Goal: Complete application form: Complete application form

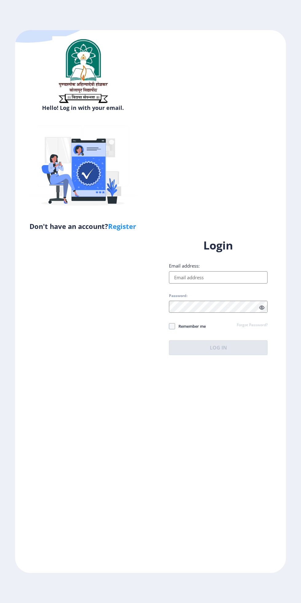
click at [221, 283] on input "Email address:" at bounding box center [218, 277] width 98 height 12
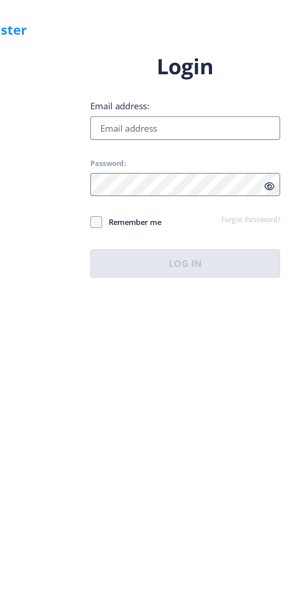
type input "[EMAIL_ADDRESS][DOMAIN_NAME]"
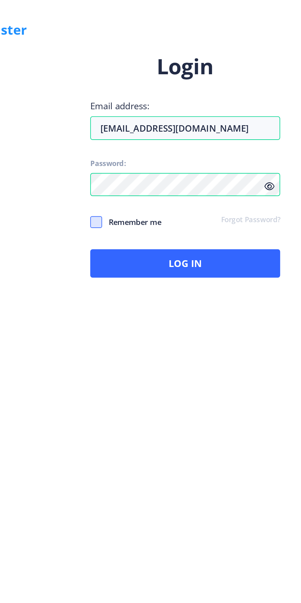
click at [170, 329] on span at bounding box center [172, 326] width 6 height 6
click at [169, 326] on input "Remember me" at bounding box center [169, 326] width 0 height 0
checkbox input "true"
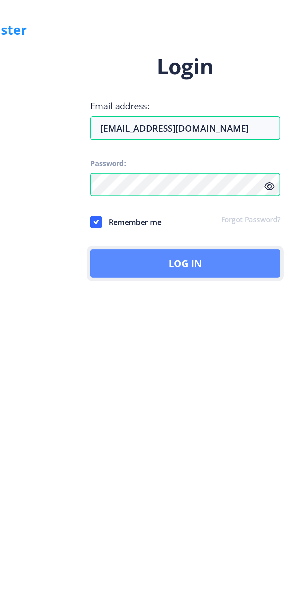
click at [223, 355] on button "Log In" at bounding box center [218, 347] width 98 height 15
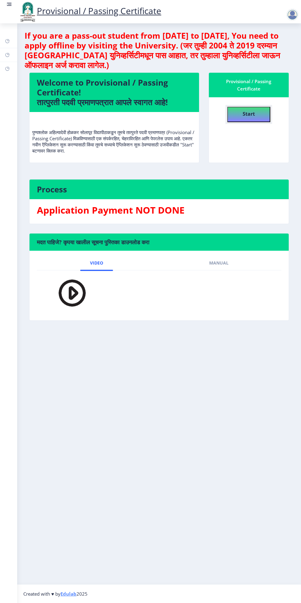
click at [248, 114] on b "Start" at bounding box center [248, 113] width 12 height 7
select select
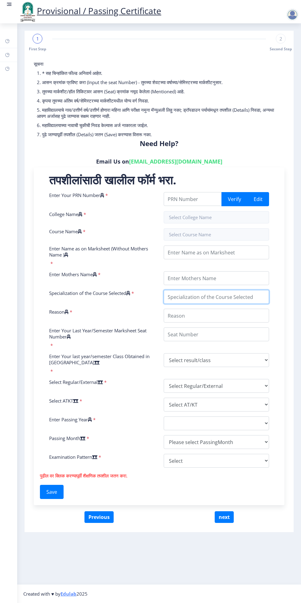
click at [244, 295] on input "Specialization of the Course Selected" at bounding box center [215, 297] width 105 height 14
click at [192, 199] on input "Enter Your PRN Number" at bounding box center [192, 199] width 58 height 14
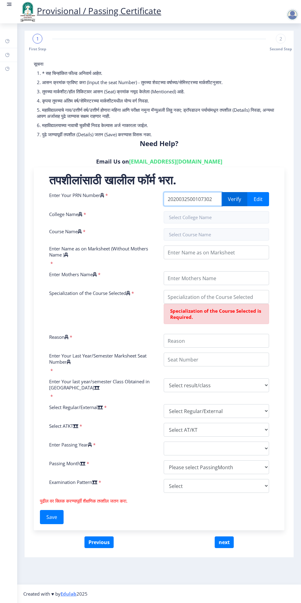
type input "2020032500107302"
click at [234, 197] on button "Verify" at bounding box center [234, 199] width 26 height 14
click at [172, 200] on input "2020032500107302" at bounding box center [192, 199] width 58 height 14
click at [173, 199] on input "2020032500107302" at bounding box center [192, 199] width 58 height 14
click at [237, 201] on button "Verify" at bounding box center [234, 199] width 26 height 14
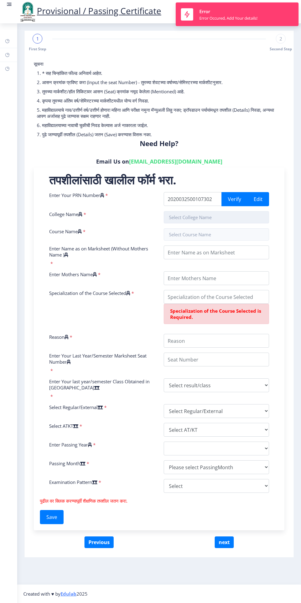
click at [213, 216] on input "text" at bounding box center [215, 217] width 105 height 12
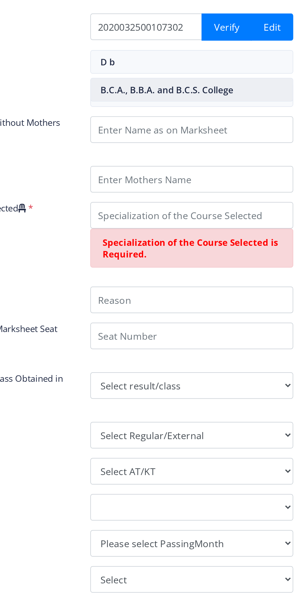
click at [224, 231] on nb-option "B.C.A., B.B.A. and B.C.S. College" at bounding box center [216, 232] width 105 height 12
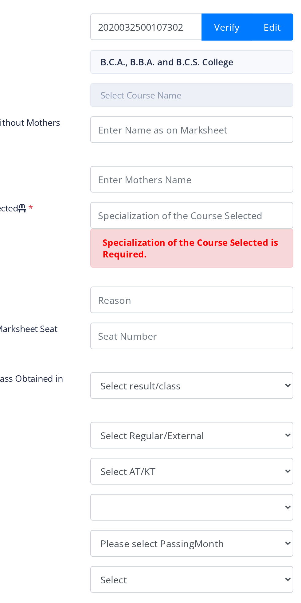
click at [213, 232] on input "text" at bounding box center [215, 234] width 105 height 12
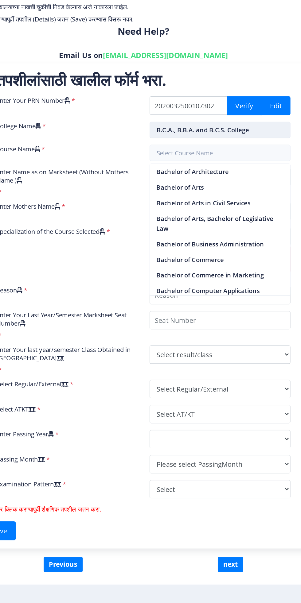
click at [242, 216] on input "B.C.A., B.B.A. and B.C.S. College" at bounding box center [215, 217] width 105 height 12
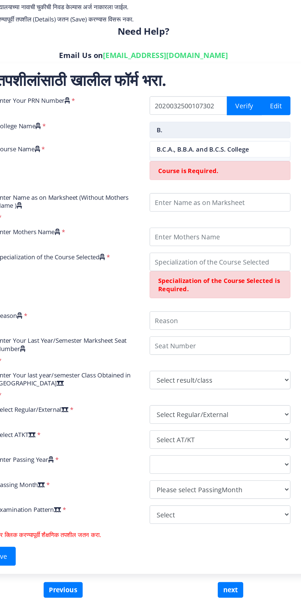
type input "B"
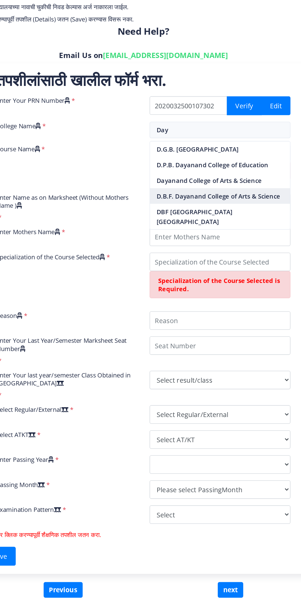
click at [250, 269] on nb-option "D.B.F. Dayanand College of Arts & Science" at bounding box center [216, 267] width 105 height 12
type input "D.B.F. Dayanand College of Arts & Science"
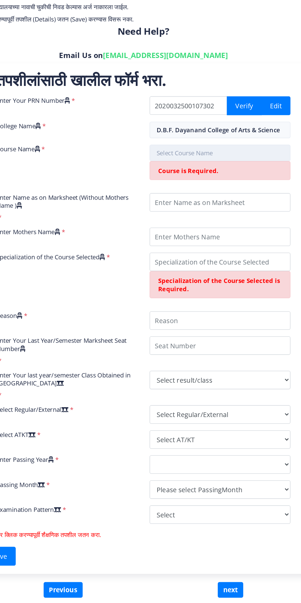
click at [229, 233] on input "text" at bounding box center [215, 234] width 105 height 12
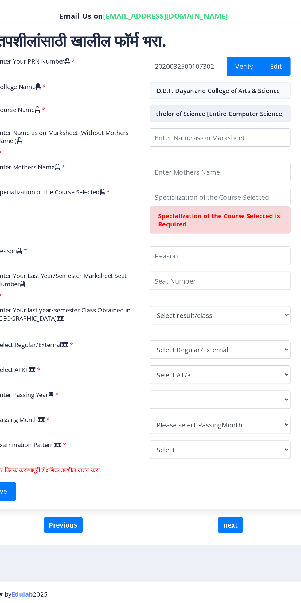
scroll to position [0, 7]
type input "Bachelor of Science [Entire Computer Science]"
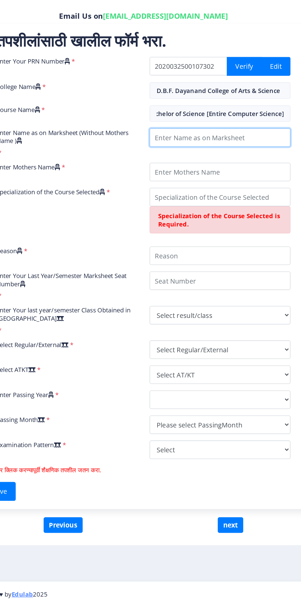
click at [220, 249] on input "Enter Name as on Marksheet (Without Mothers Name )" at bounding box center [215, 252] width 105 height 14
type input "Ram Govind Mule"
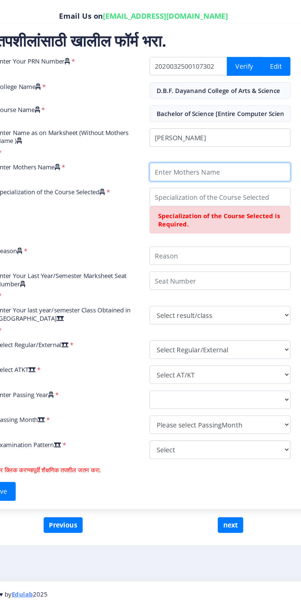
click at [213, 278] on input "Enter Mothers Name" at bounding box center [215, 278] width 105 height 14
type input "[PERSON_NAME]"
click at [222, 299] on input "Specialization of the Course Selected" at bounding box center [215, 297] width 105 height 14
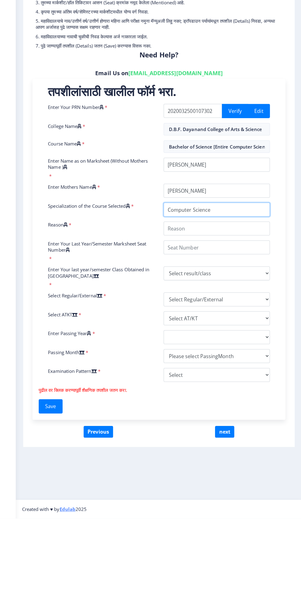
type input "Computer Science"
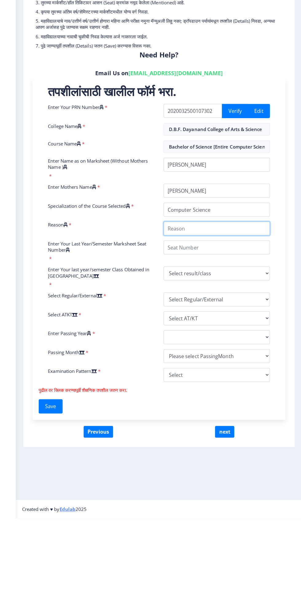
click at [232, 316] on input "Reason" at bounding box center [215, 316] width 105 height 14
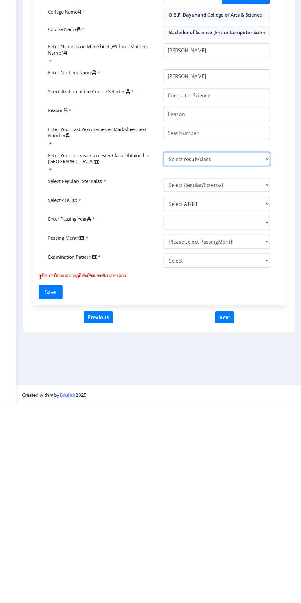
click at [255, 358] on div "Enter Your PRN Number * 2020032500107302 Verify Edit College Name * D.B.F. Daya…" at bounding box center [158, 332] width 229 height 280
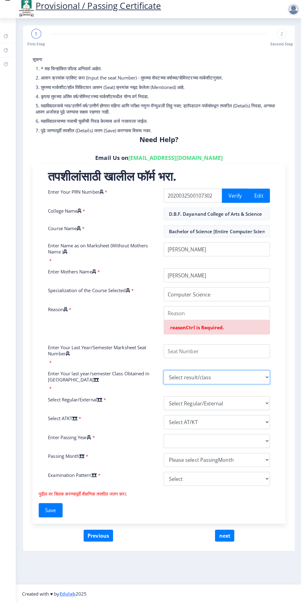
select select "Grade A"
click at [163, 372] on select "Select result/class DISTINCTION FIRST CLASS HIGHER SECOND CLASS SECOND CLASS PA…" at bounding box center [215, 379] width 105 height 14
click at [229, 354] on input "Enter Your Last Year/Semester Marksheet Seat Number" at bounding box center [215, 353] width 105 height 14
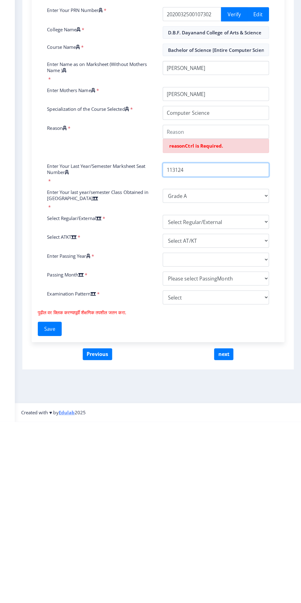
type input "113124"
click at [236, 315] on input "Reason" at bounding box center [215, 316] width 105 height 14
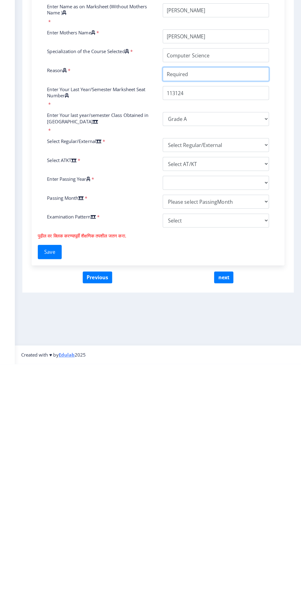
type input "Required"
click at [242, 388] on select "Select Regular/External Regular External Special" at bounding box center [215, 386] width 105 height 14
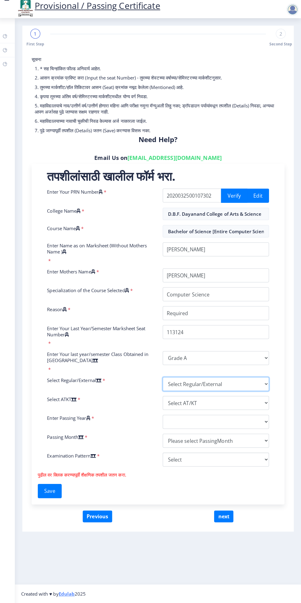
select select "Regular"
click at [163, 379] on select "Select Regular/External Regular External Special" at bounding box center [215, 386] width 105 height 14
click at [232, 404] on select "Select AT/KT None ATKT" at bounding box center [215, 404] width 105 height 14
select select "ATKT"
click at [163, 397] on select "Select AT/KT None ATKT" at bounding box center [215, 404] width 105 height 14
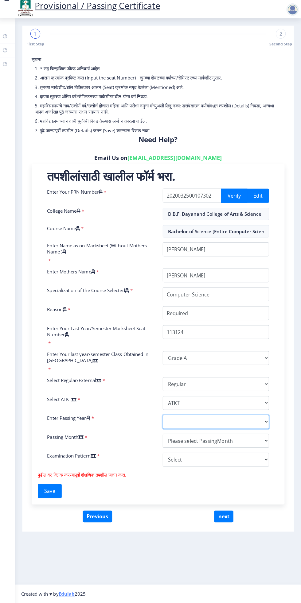
click at [244, 422] on select "2025 2024 2023 2022 2021 2020 2019 2018 2017 2016 2015 2014 2013 2012 2011 2010…" at bounding box center [215, 423] width 105 height 14
click at [163, 416] on select "2025 2024 2023 2022 2021 2020 2019 2018 2017 2016 2015 2014 2013 2012 2011 2010…" at bounding box center [215, 423] width 105 height 14
click at [241, 443] on select "Please select PassingMonth (01) January (02) February (03) March (04) April (05…" at bounding box center [215, 442] width 105 height 14
click at [242, 422] on select "2025 2024 2023 2022 2021 2020 2019 2018 2017 2016 2015 2014 2013 2012 2011 2010…" at bounding box center [215, 423] width 105 height 14
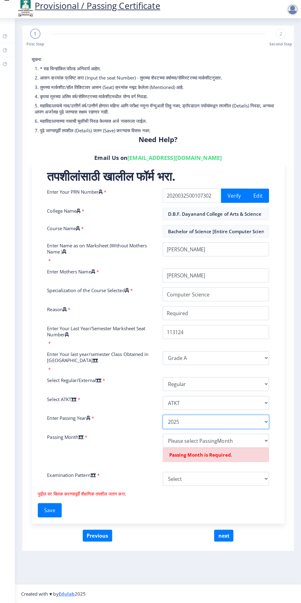
select select "2024"
click at [163, 416] on select "2025 2024 2023 2022 2021 2020 2019 2018 2017 2016 2015 2014 2013 2012 2011 2010…" at bounding box center [215, 423] width 105 height 14
click at [242, 443] on select "Please select PassingMonth (01) January (02) February (03) March (04) April (05…" at bounding box center [215, 442] width 105 height 14
select select "October"
click at [163, 435] on select "Please select PassingMonth (01) January (02) February (03) March (04) April (05…" at bounding box center [215, 442] width 105 height 14
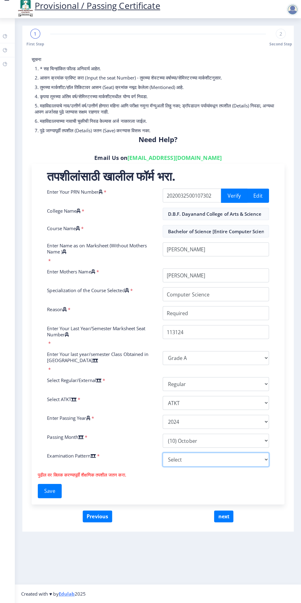
click at [239, 464] on select "Select Yearly Semester" at bounding box center [215, 461] width 105 height 14
select select "Semester"
click at [163, 454] on select "Select Yearly Semester" at bounding box center [215, 461] width 105 height 14
click at [57, 489] on button "Save" at bounding box center [52, 492] width 24 height 14
click at [41, 485] on button "Save" at bounding box center [52, 492] width 24 height 14
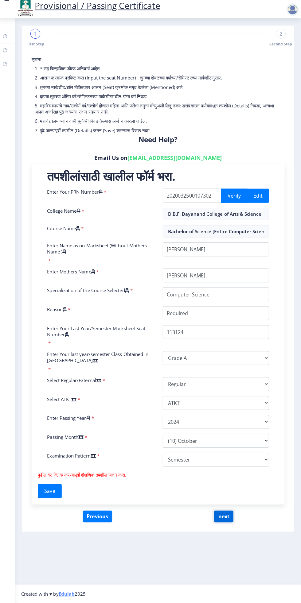
click at [224, 516] on button "next" at bounding box center [223, 517] width 19 height 12
select select
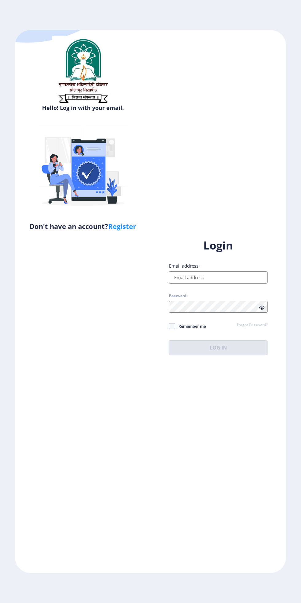
click at [229, 283] on input "Email address:" at bounding box center [218, 277] width 98 height 12
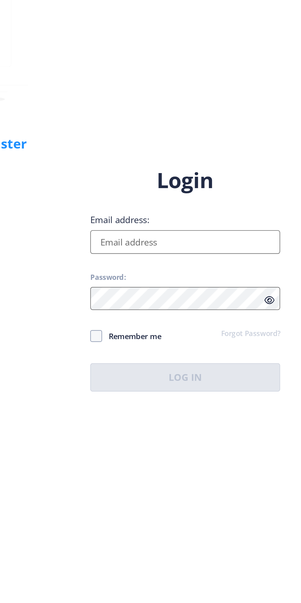
type input "[EMAIL_ADDRESS][DOMAIN_NAME]"
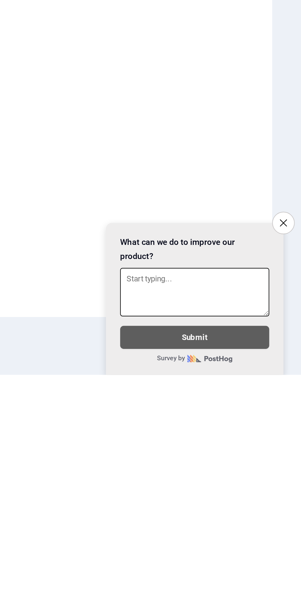
scroll to position [75, 0]
click at [295, 523] on button "Close survey" at bounding box center [291, 523] width 13 height 13
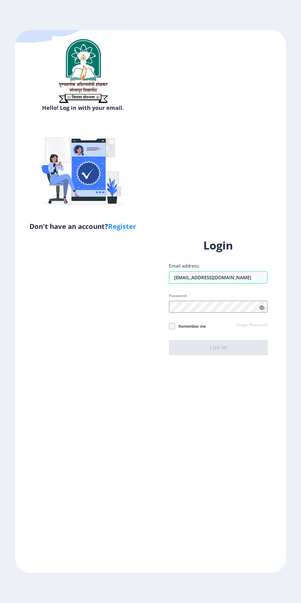
scroll to position [89, 0]
click at [173, 323] on span at bounding box center [172, 326] width 6 height 6
click at [169, 326] on input "Remember me" at bounding box center [169, 326] width 0 height 0
checkbox input "true"
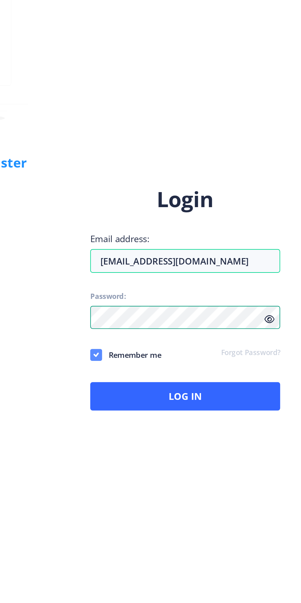
scroll to position [43, 0]
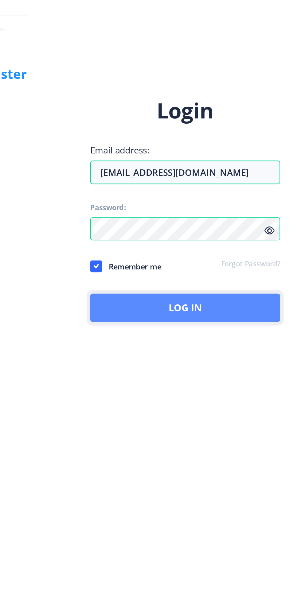
click at [228, 340] on button "Log In" at bounding box center [218, 347] width 98 height 15
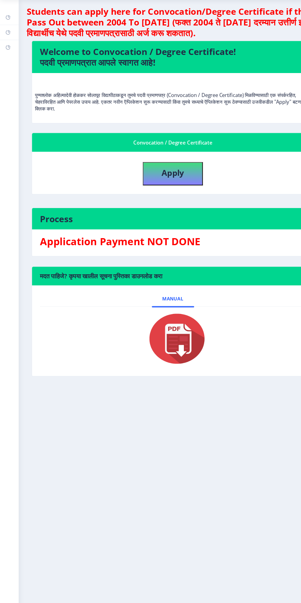
scroll to position [43, 0]
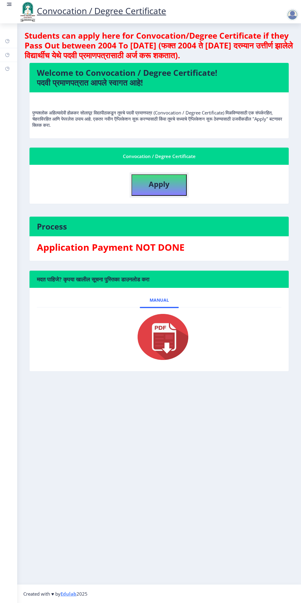
click at [159, 174] on button "Apply" at bounding box center [158, 184] width 55 height 21
select select
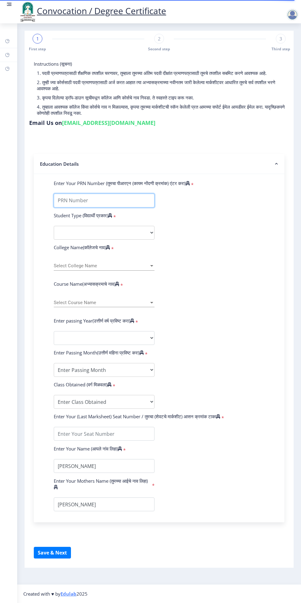
click at [129, 194] on input "Enter Your PRN Number (तुमचा पीआरएन (कायम नोंदणी क्रमांक) एंटर करा)" at bounding box center [104, 201] width 101 height 14
type input "2020032500107302"
click at [126, 226] on select "Select Student Type Regular External" at bounding box center [104, 233] width 101 height 14
select select "Regular"
click at [54, 226] on select "Select Student Type Regular External" at bounding box center [104, 233] width 101 height 14
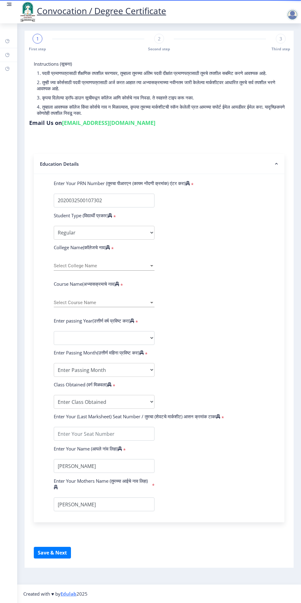
click at [125, 263] on span "Select College Name" at bounding box center [101, 265] width 95 height 5
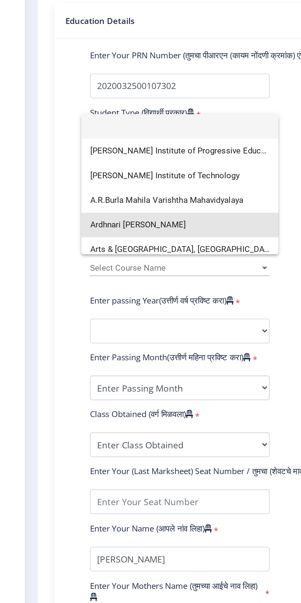
scroll to position [43, 0]
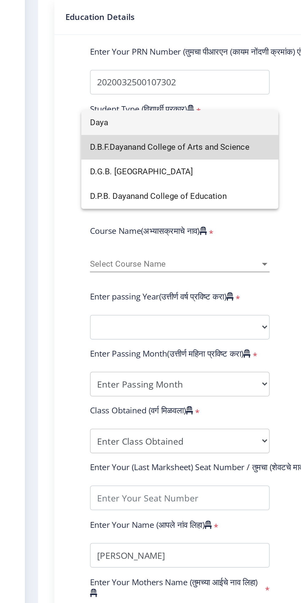
type input "Daya"
click at [131, 237] on span "D.B.F.Dayanand College of Arts and Science" at bounding box center [104, 237] width 101 height 14
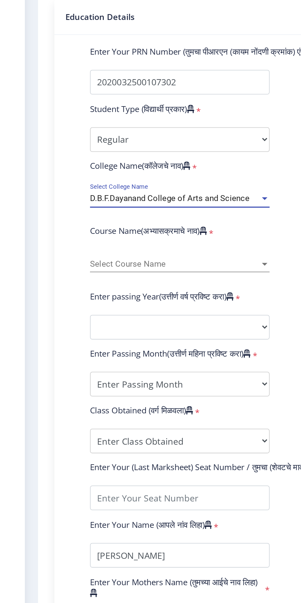
click at [113, 300] on span "Select Course Name" at bounding box center [101, 302] width 95 height 5
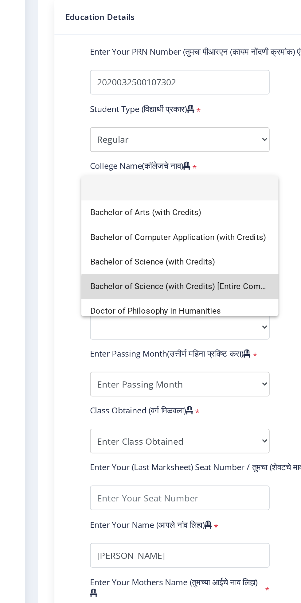
click at [135, 317] on span "Bachelor of Science (with Credits) [Entire Computer Science]" at bounding box center [104, 315] width 101 height 14
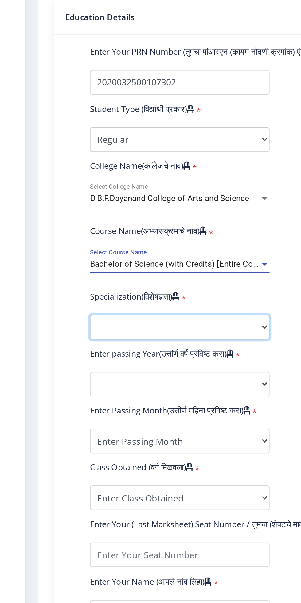
click at [119, 331] on select "Specialization Botany Chemistry Computer Science Electronics Geology Mathematic…" at bounding box center [104, 338] width 101 height 14
select select "Computer Science"
click at [54, 331] on select "Specialization Botany Chemistry Computer Science Electronics Geology Mathematic…" at bounding box center [104, 338] width 101 height 14
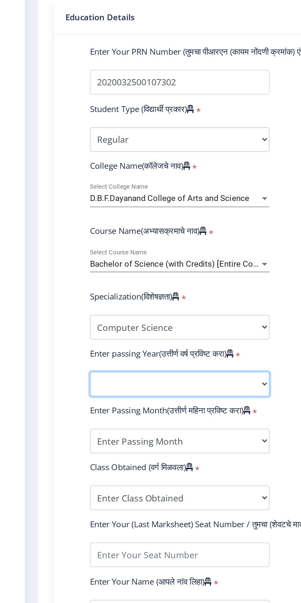
click at [117, 363] on select "2025 2024 2023 2022 2021 2020 2019 2018 2017 2016 2015 2014 2013 2012 2011 2010…" at bounding box center [104, 370] width 101 height 14
select select "2025"
click at [54, 363] on select "2025 2024 2023 2022 2021 2020 2019 2018 2017 2016 2015 2014 2013 2012 2011 2010…" at bounding box center [104, 370] width 101 height 14
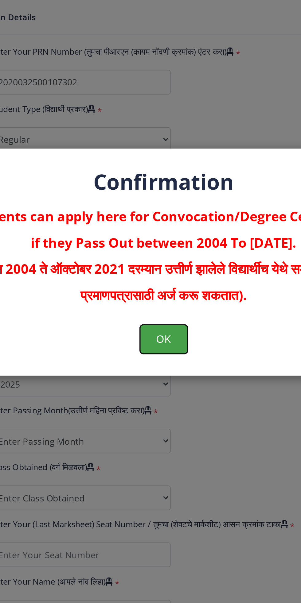
click at [155, 349] on button "OK" at bounding box center [150, 344] width 27 height 16
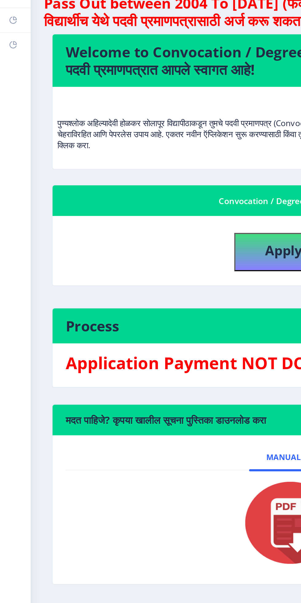
scroll to position [43, 0]
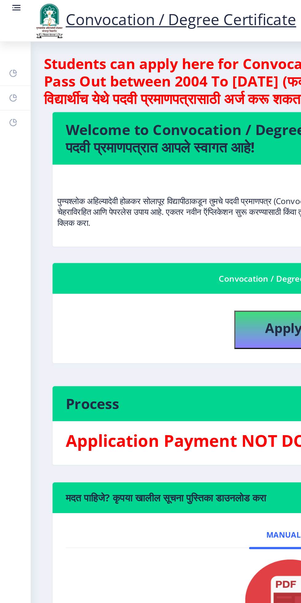
scroll to position [43, 0]
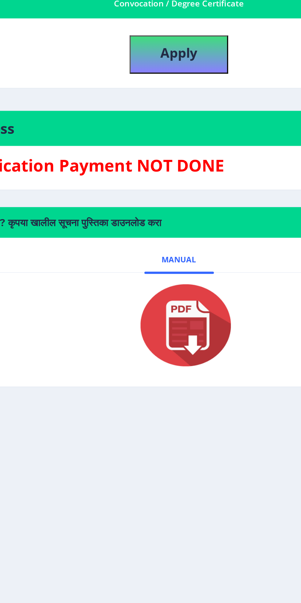
select select
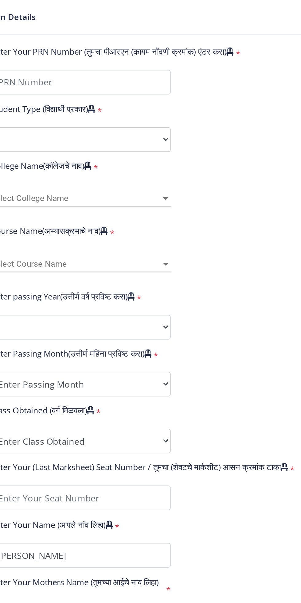
scroll to position [43, 0]
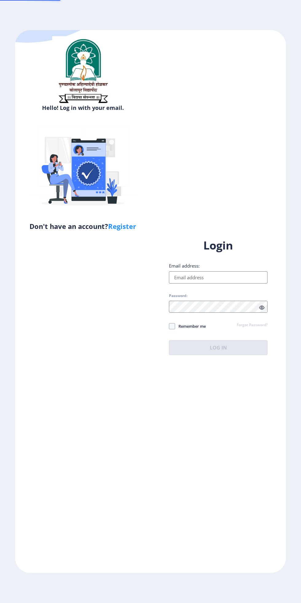
scroll to position [43, 0]
click at [222, 283] on input "Email address:" at bounding box center [218, 277] width 98 height 12
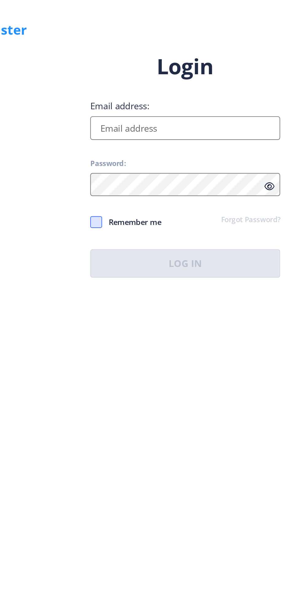
click at [173, 329] on span at bounding box center [172, 326] width 6 height 6
click at [169, 326] on input "Remember me" at bounding box center [169, 326] width 0 height 0
checkbox input "true"
click at [202, 283] on input "Email address:" at bounding box center [218, 277] width 98 height 12
type input "[EMAIL_ADDRESS][DOMAIN_NAME]"
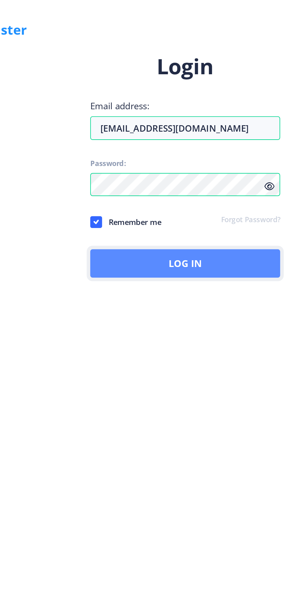
click at [232, 355] on button "Log In" at bounding box center [218, 347] width 98 height 15
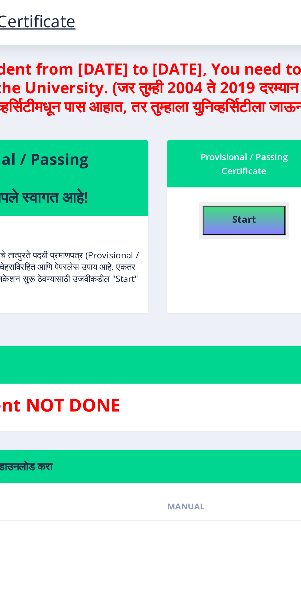
click at [242, 111] on b "Start" at bounding box center [248, 113] width 12 height 7
select select
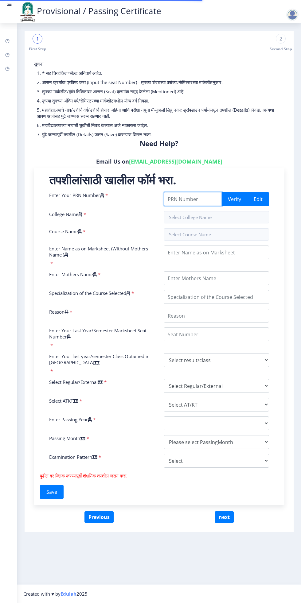
click at [184, 198] on input "Enter Your PRN Number" at bounding box center [192, 199] width 58 height 14
type input "2020032500107302"
click at [210, 219] on input "text" at bounding box center [215, 217] width 105 height 12
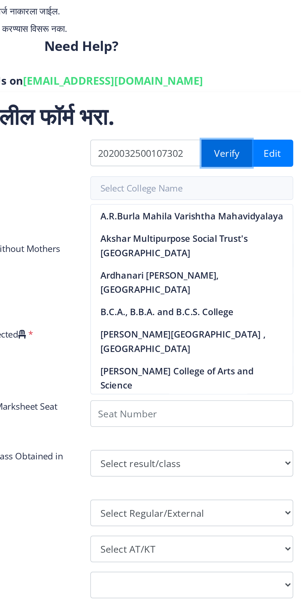
click at [236, 199] on button "Verify" at bounding box center [234, 199] width 26 height 14
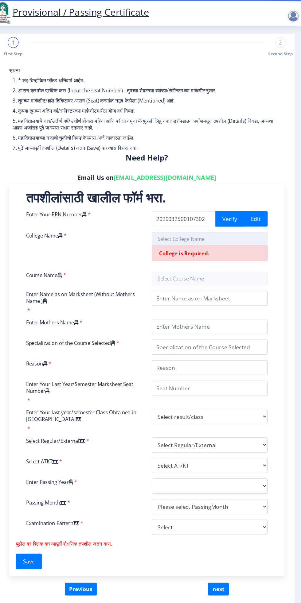
click at [203, 220] on input "text" at bounding box center [215, 217] width 105 height 12
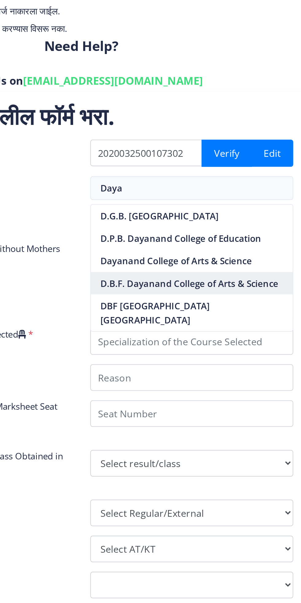
click at [248, 269] on nb-option "D.B.F. Dayanand College of Arts & Science" at bounding box center [216, 267] width 105 height 12
type input "D.B.F. Dayanand College of Arts & Science"
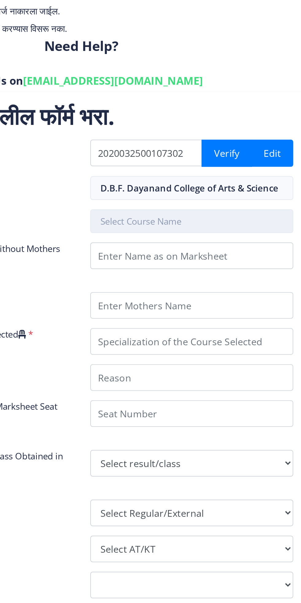
click at [216, 232] on input "text" at bounding box center [215, 234] width 105 height 12
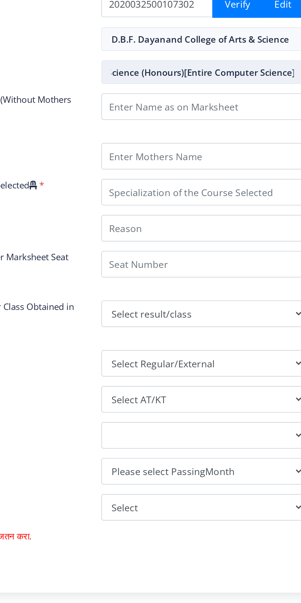
scroll to position [0, 29]
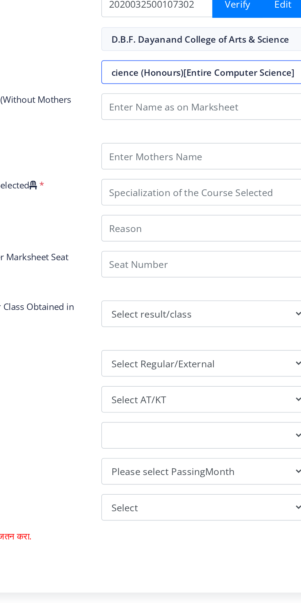
type input "Bachelor of Science (Honours)[Entire Computer Science]"
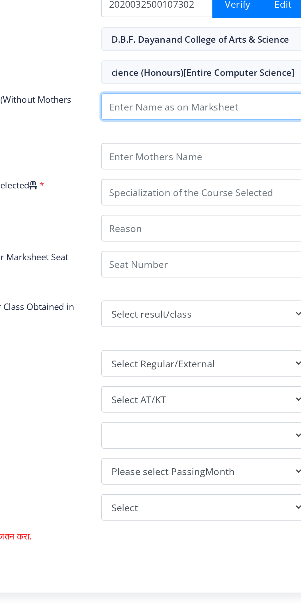
click at [232, 250] on input "Enter Name as on Marksheet (Without Mothers Name )" at bounding box center [215, 252] width 105 height 14
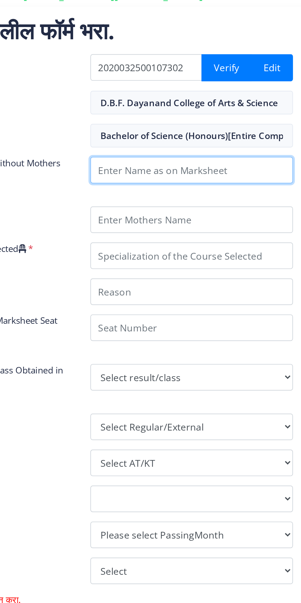
type input "Ram Govind Mule"
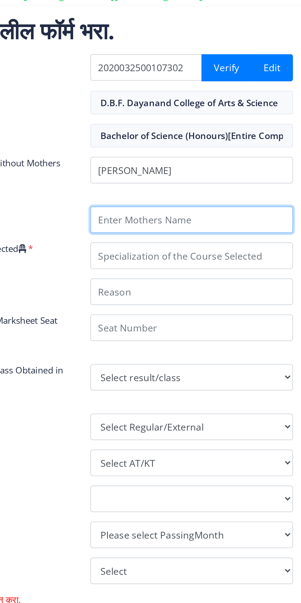
click at [217, 278] on input "Enter Mothers Name" at bounding box center [215, 278] width 105 height 14
type input "[PERSON_NAME]"
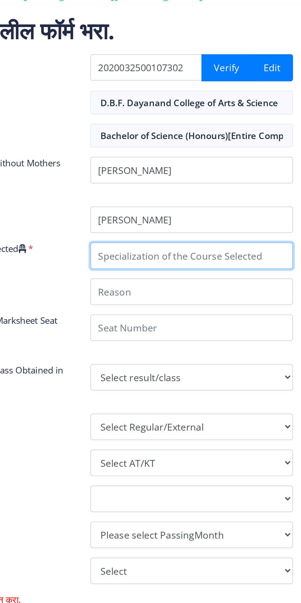
click at [209, 296] on input "Specialization of the Course Selected" at bounding box center [215, 297] width 105 height 14
type input "Computer Science"
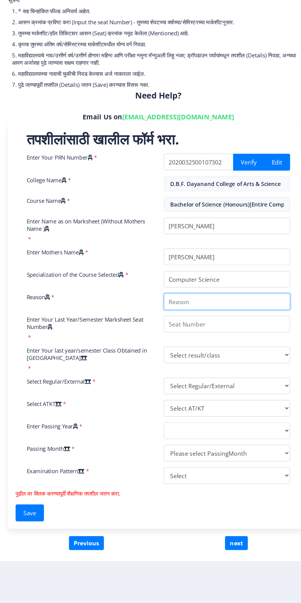
click at [214, 317] on input "Reason" at bounding box center [215, 316] width 105 height 14
type input "Required"
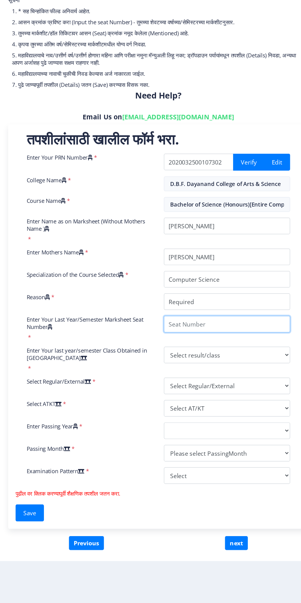
click at [209, 334] on input "Enter Your Last Year/Semester Marksheet Seat Number" at bounding box center [215, 334] width 105 height 14
type input "113124"
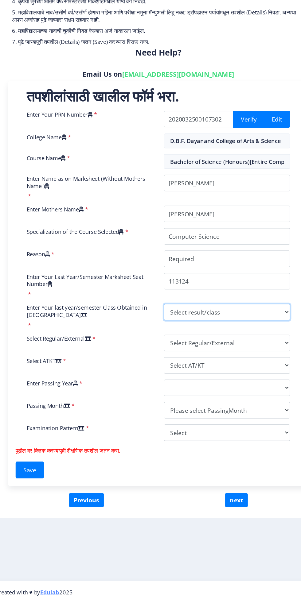
click at [196, 358] on select "Select result/class DISTINCTION FIRST CLASS HIGHER SECOND CLASS SECOND CLASS PA…" at bounding box center [215, 360] width 105 height 14
select select "Grade A"
click at [163, 353] on select "Select result/class DISTINCTION FIRST CLASS HIGHER SECOND CLASS SECOND CLASS PA…" at bounding box center [215, 360] width 105 height 14
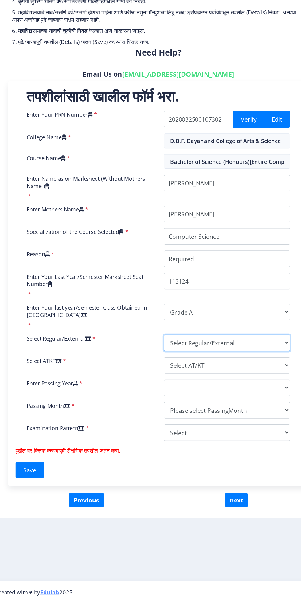
click at [216, 385] on select "Select Regular/External Regular External Special" at bounding box center [215, 386] width 105 height 14
select select "Regular"
click at [163, 379] on select "Select Regular/External Regular External Special" at bounding box center [215, 386] width 105 height 14
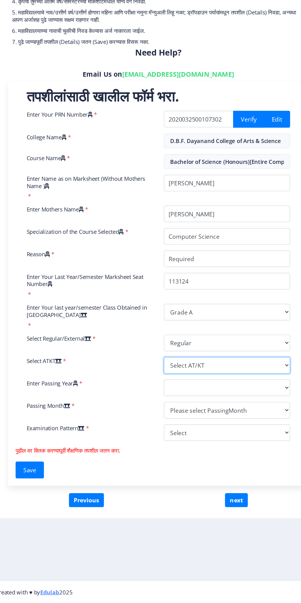
click at [226, 402] on select "Select AT/KT None ATKT" at bounding box center [215, 404] width 105 height 14
select select "None"
click at [163, 397] on select "Select AT/KT None ATKT" at bounding box center [215, 404] width 105 height 14
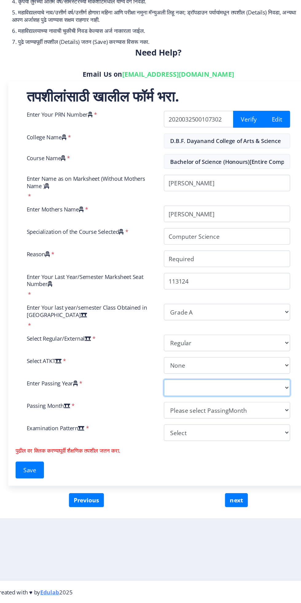
click at [226, 423] on select "2025 2024 2023 2022 2021 2020 2019 2018 2017 2016 2015 2014 2013 2012 2011 2010…" at bounding box center [215, 423] width 105 height 14
select select "2024"
click at [163, 416] on select "2025 2024 2023 2022 2021 2020 2019 2018 2017 2016 2015 2014 2013 2012 2011 2010…" at bounding box center [215, 423] width 105 height 14
click at [211, 443] on select "Please select PassingMonth (01) January (02) February (03) March (04) April (05…" at bounding box center [215, 442] width 105 height 14
select select "October"
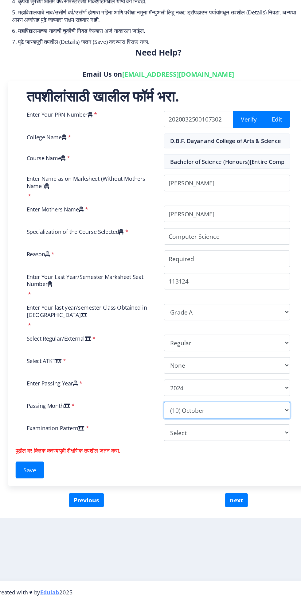
click at [163, 435] on select "Please select PassingMonth (01) January (02) February (03) March (04) April (05…" at bounding box center [215, 442] width 105 height 14
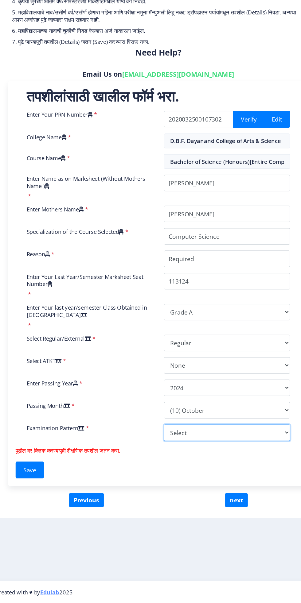
click at [229, 463] on select "Select Yearly Semester" at bounding box center [215, 461] width 105 height 14
select select "Semester"
click at [163, 454] on select "Select Yearly Semester" at bounding box center [215, 461] width 105 height 14
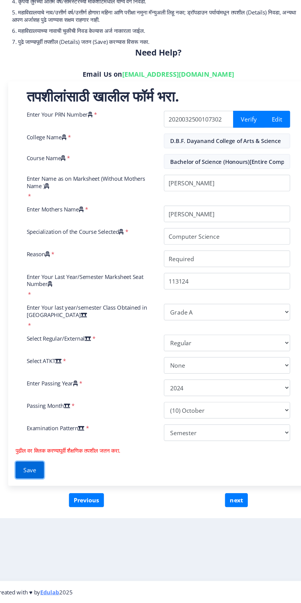
click at [55, 493] on button "Save" at bounding box center [52, 492] width 24 height 14
click at [60, 491] on button "Save" at bounding box center [52, 492] width 24 height 14
click at [62, 492] on button "Save" at bounding box center [52, 492] width 24 height 14
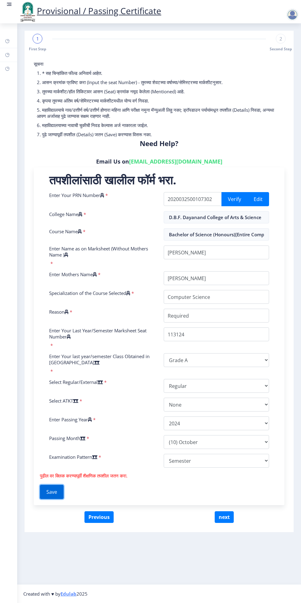
click at [60, 494] on button "Save" at bounding box center [52, 492] width 24 height 14
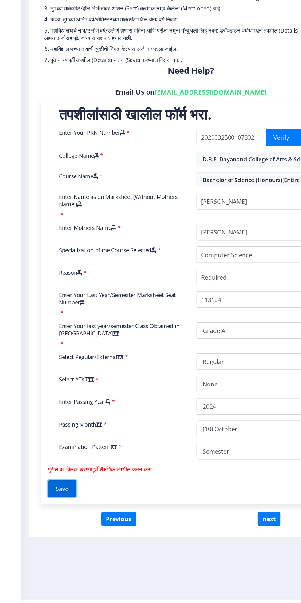
click at [60, 491] on button "Save" at bounding box center [52, 492] width 24 height 14
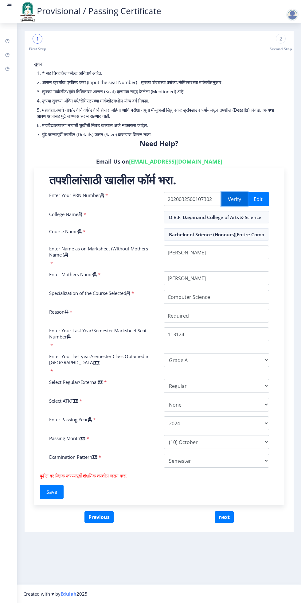
click at [226, 202] on button "Verify" at bounding box center [234, 199] width 26 height 14
click at [55, 489] on button "Save" at bounding box center [52, 492] width 24 height 14
click at [62, 491] on button "Save" at bounding box center [52, 492] width 24 height 14
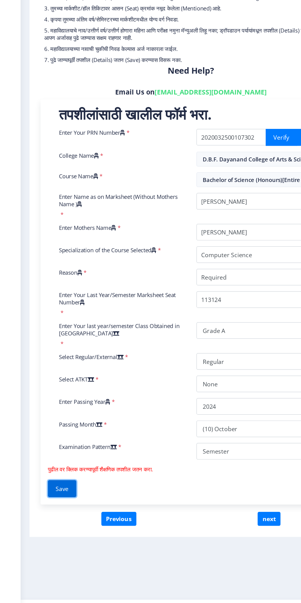
click at [58, 489] on button "Save" at bounding box center [52, 492] width 24 height 14
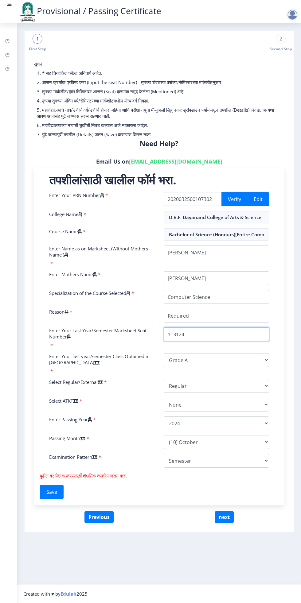
click at [217, 333] on input "Enter Your Last Year/Semester Marksheet Seat Number" at bounding box center [215, 334] width 105 height 14
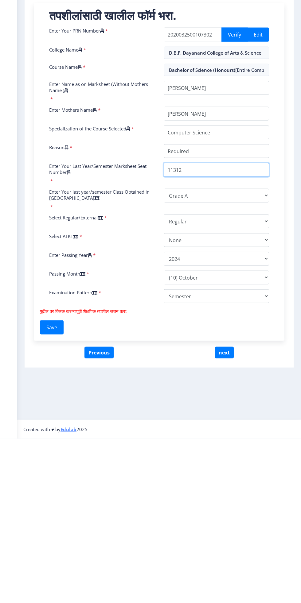
type input "113124"
click at [206, 316] on input "Reason" at bounding box center [215, 316] width 105 height 14
type input "Required"
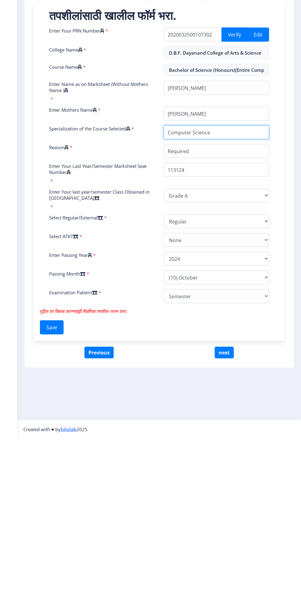
click at [216, 296] on input "Specialization of the Course Selected" at bounding box center [215, 297] width 105 height 14
type input "Computer Science"
click at [226, 274] on input "Enter Mothers Name" at bounding box center [215, 278] width 105 height 14
type input "[PERSON_NAME]"
click at [239, 252] on input "Enter Name as on Marksheet (Without Mothers Name )" at bounding box center [215, 252] width 105 height 14
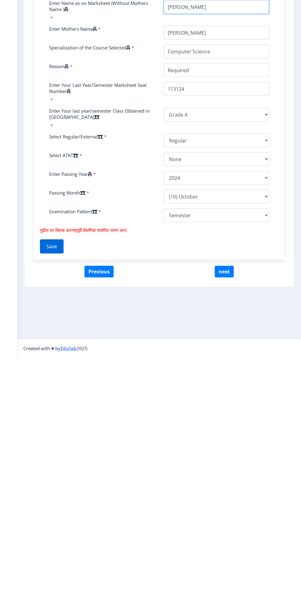
type input "Ram Govind Mule"
click at [54, 494] on button "Save" at bounding box center [52, 492] width 24 height 14
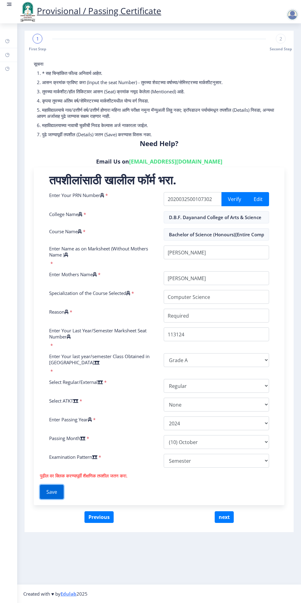
click at [60, 485] on button "Save" at bounding box center [52, 492] width 24 height 14
click at [63, 492] on button "Save" at bounding box center [52, 492] width 24 height 14
click at [61, 496] on button "Save" at bounding box center [52, 492] width 24 height 14
click at [63, 495] on button "Save" at bounding box center [52, 492] width 24 height 14
click at [75, 496] on div "तपशीलांसाठी खालील फॉर्म भरा. Enter Your PRN Number * 2020032500107302 Verify Ed…" at bounding box center [159, 335] width 250 height 337
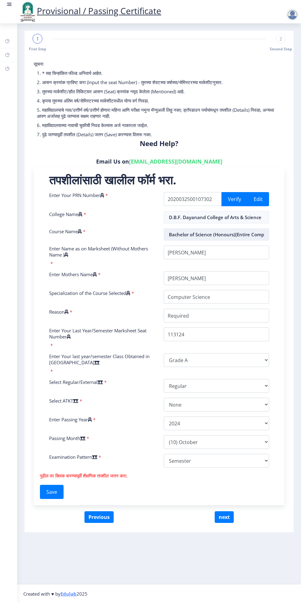
click at [255, 231] on input "Bachelor of Science (Honours)[Entire Computer Science]" at bounding box center [215, 234] width 105 height 12
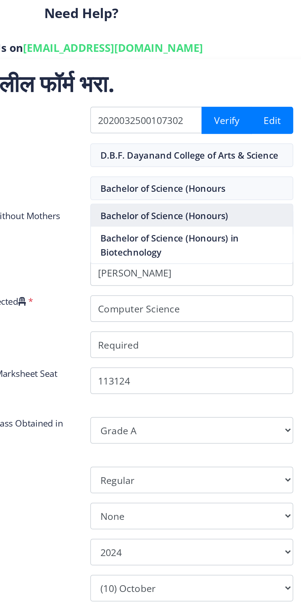
click at [231, 248] on nb-option "Bachelor of Science (Honours)" at bounding box center [216, 249] width 105 height 12
type input "Bachelor of Science (Honours)"
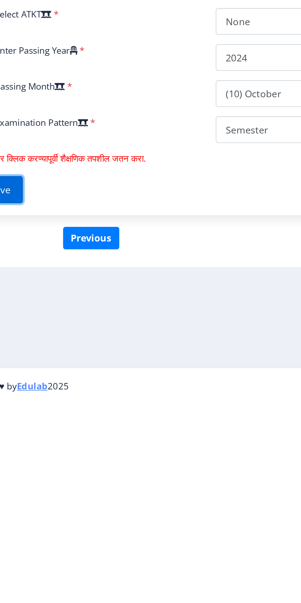
click at [61, 490] on button "Save" at bounding box center [52, 492] width 24 height 14
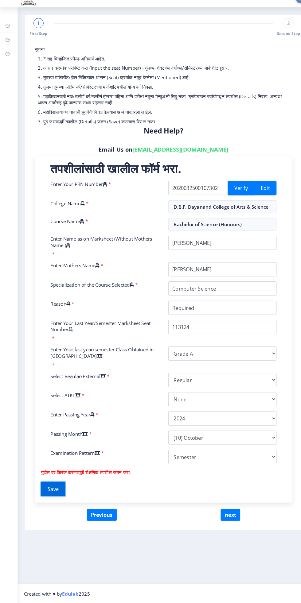
click at [59, 495] on button "Save" at bounding box center [52, 492] width 24 height 14
click at [60, 496] on button "Save" at bounding box center [52, 492] width 24 height 14
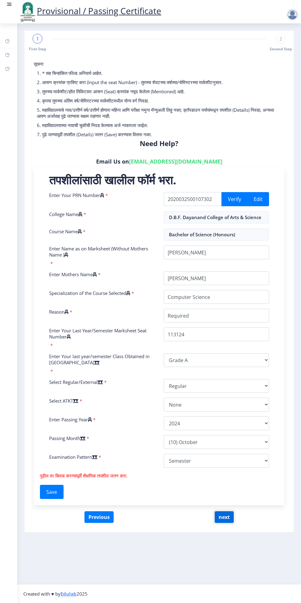
click at [224, 516] on button "next" at bounding box center [223, 517] width 19 height 12
select select
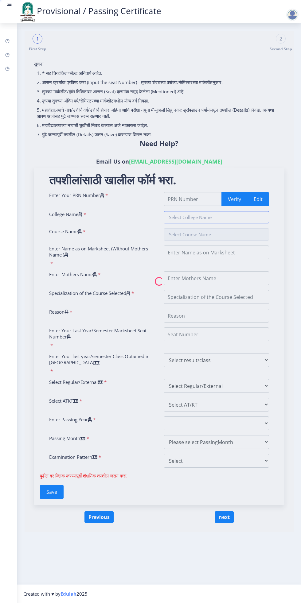
type input "2020032500107302"
type input "D.B.F. Dayanand College of Arts & Science"
type input "Bachelor of Science (Honours)"
type input "Ram Govind Mule"
type input "[PERSON_NAME]"
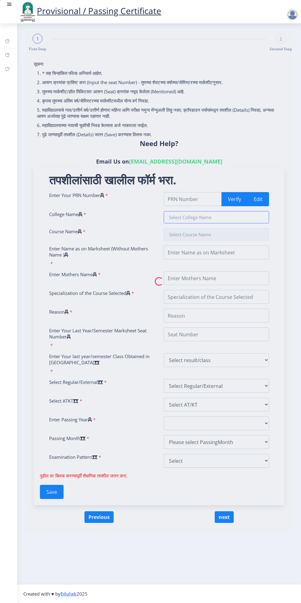
type input "Computer Science"
type input "Required"
type input "113124"
select select "Grade A"
select select "Regular"
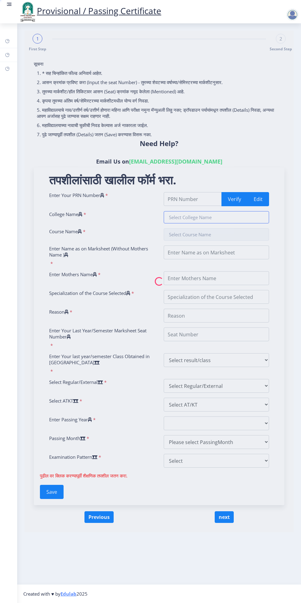
select select "None"
select select "2024"
select select "October"
select select "Semester"
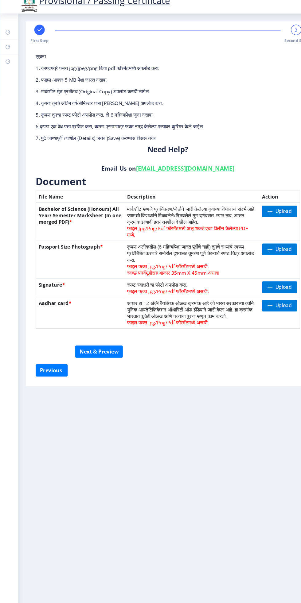
scroll to position [2, 0]
